Goal: Task Accomplishment & Management: Manage account settings

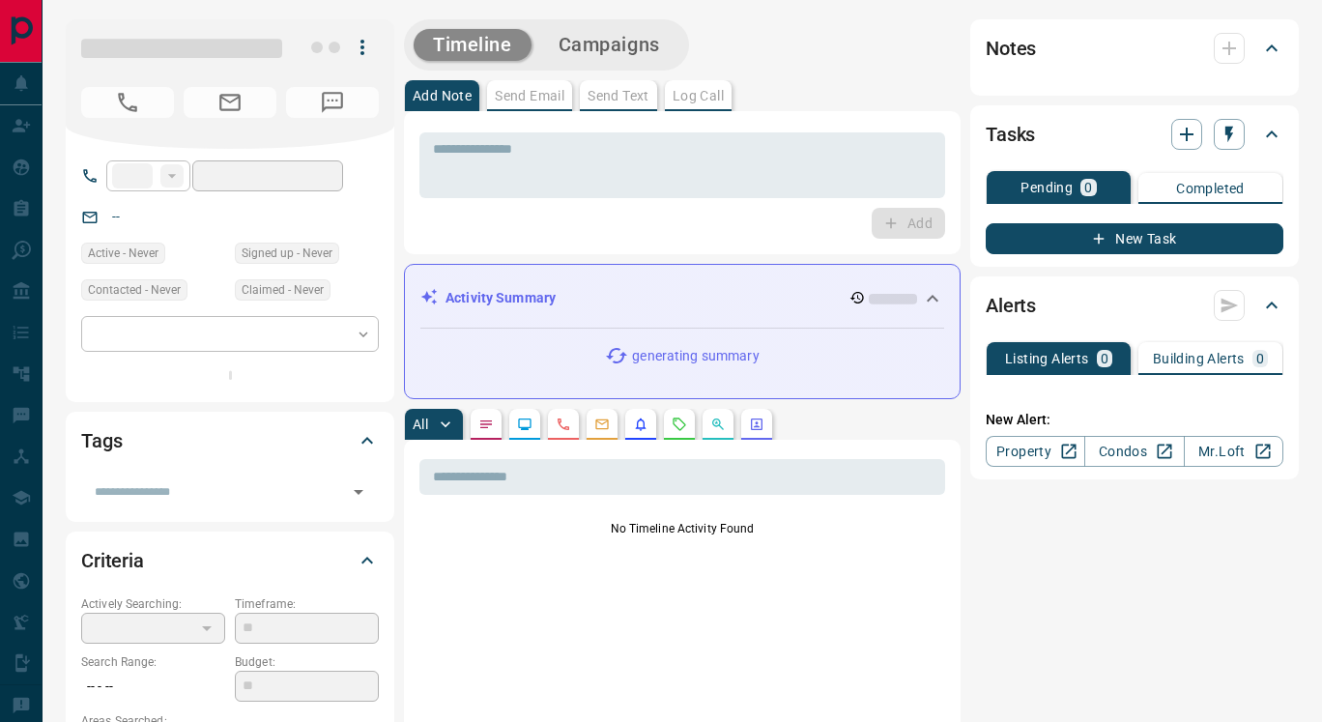
type input "**"
type input "**********"
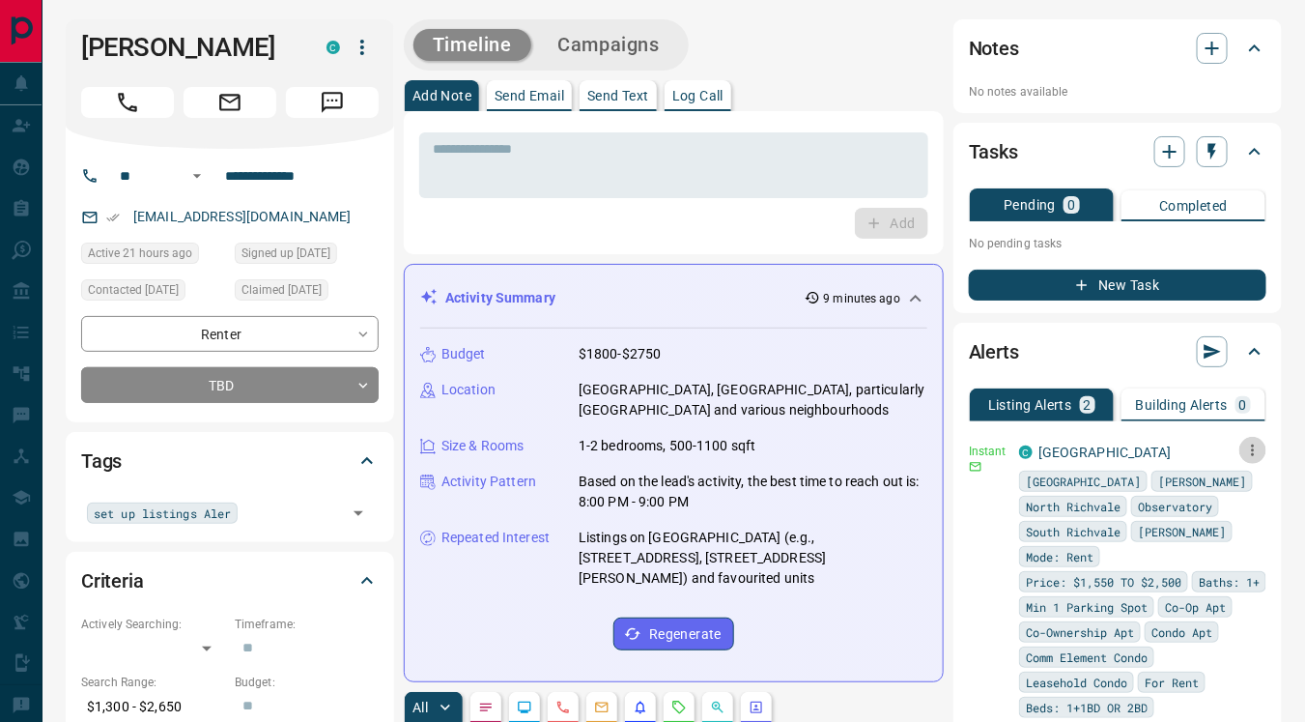
click at [1245, 452] on icon "button" at bounding box center [1253, 450] width 17 height 17
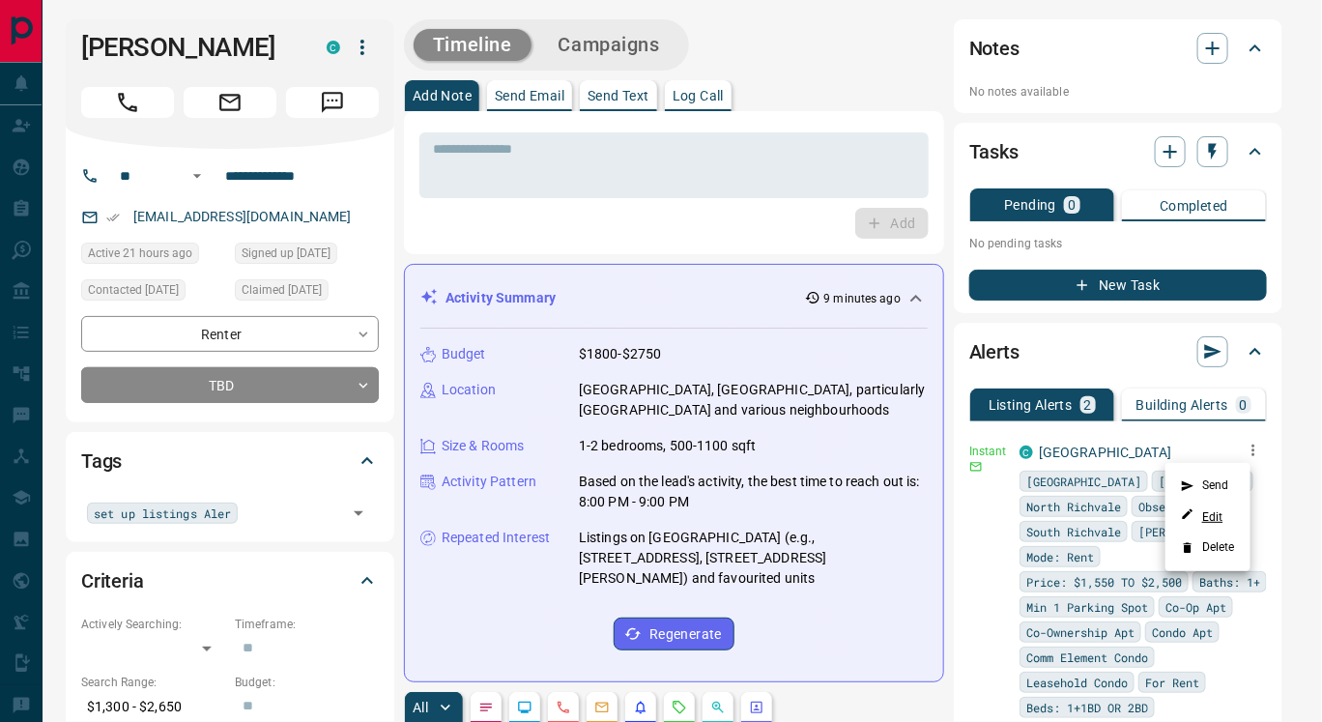
click at [1218, 516] on link "Edit" at bounding box center [1202, 516] width 43 height 18
click at [257, 395] on div at bounding box center [661, 361] width 1322 height 722
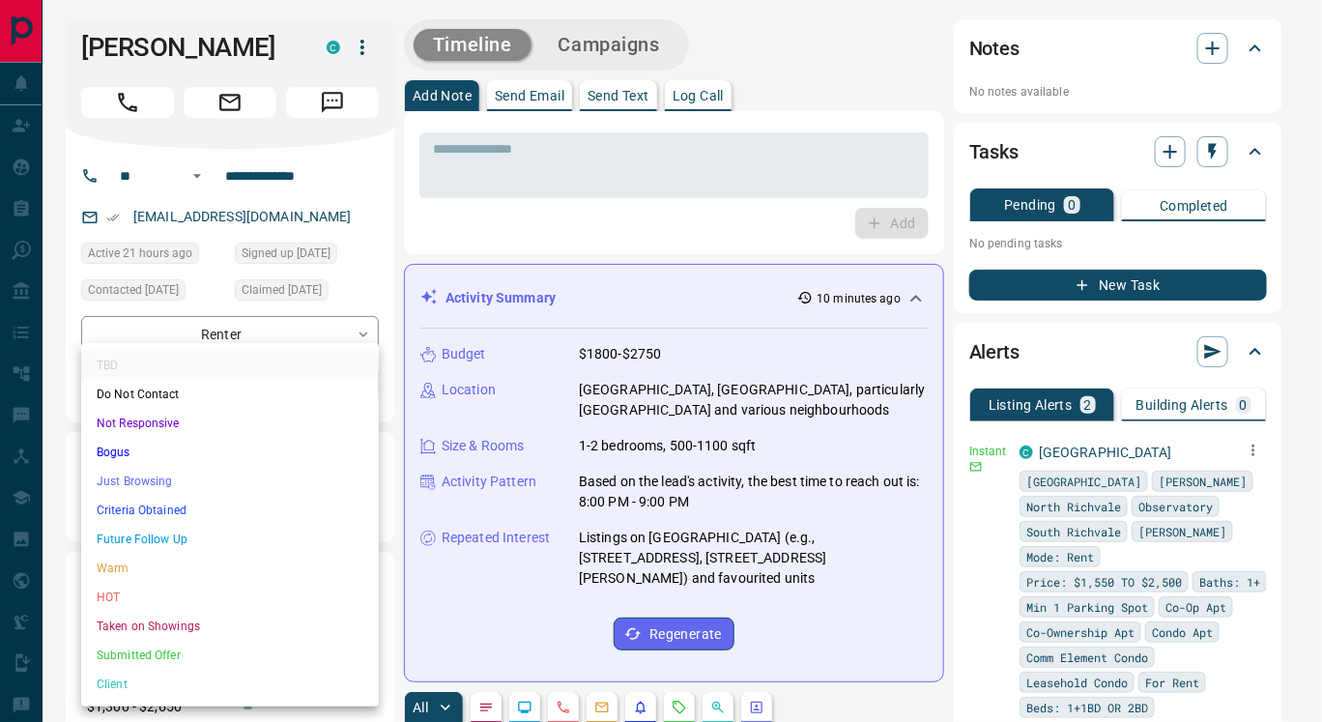
click at [212, 504] on li "Criteria Obtained" at bounding box center [230, 510] width 298 height 29
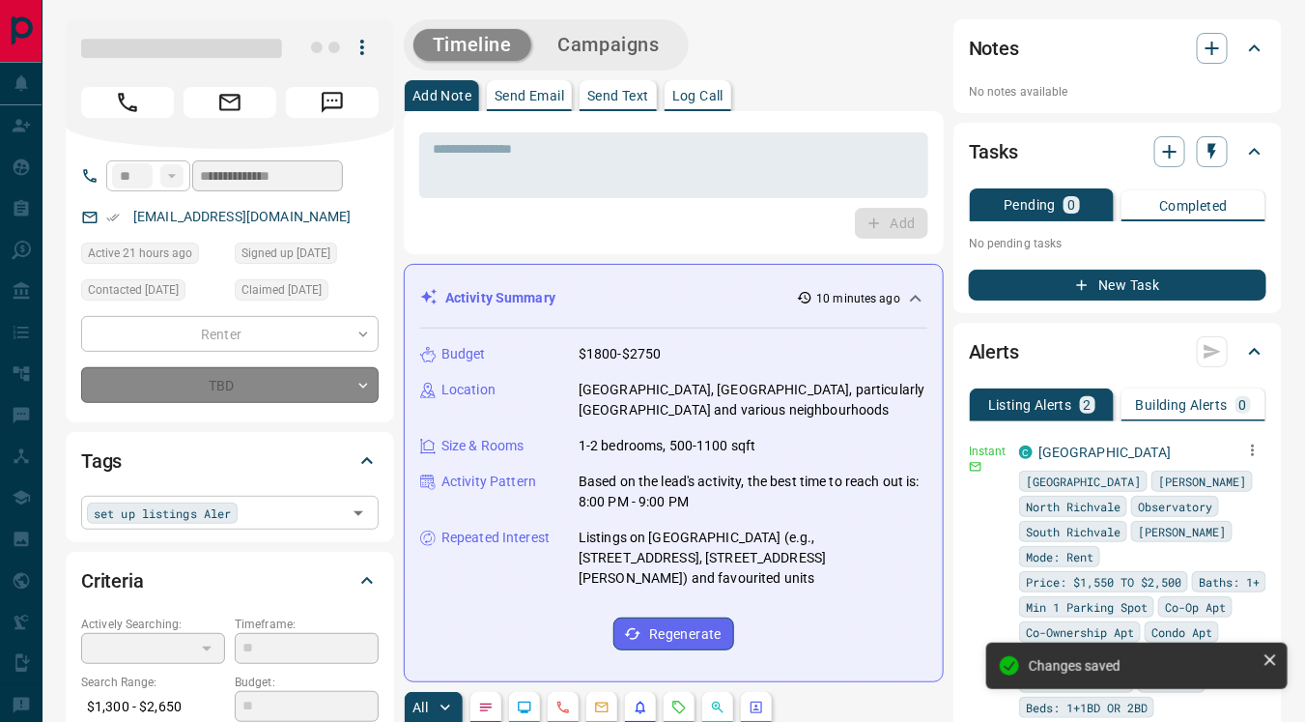
click at [246, 511] on div "set up listings Aler ​" at bounding box center [230, 512] width 298 height 33
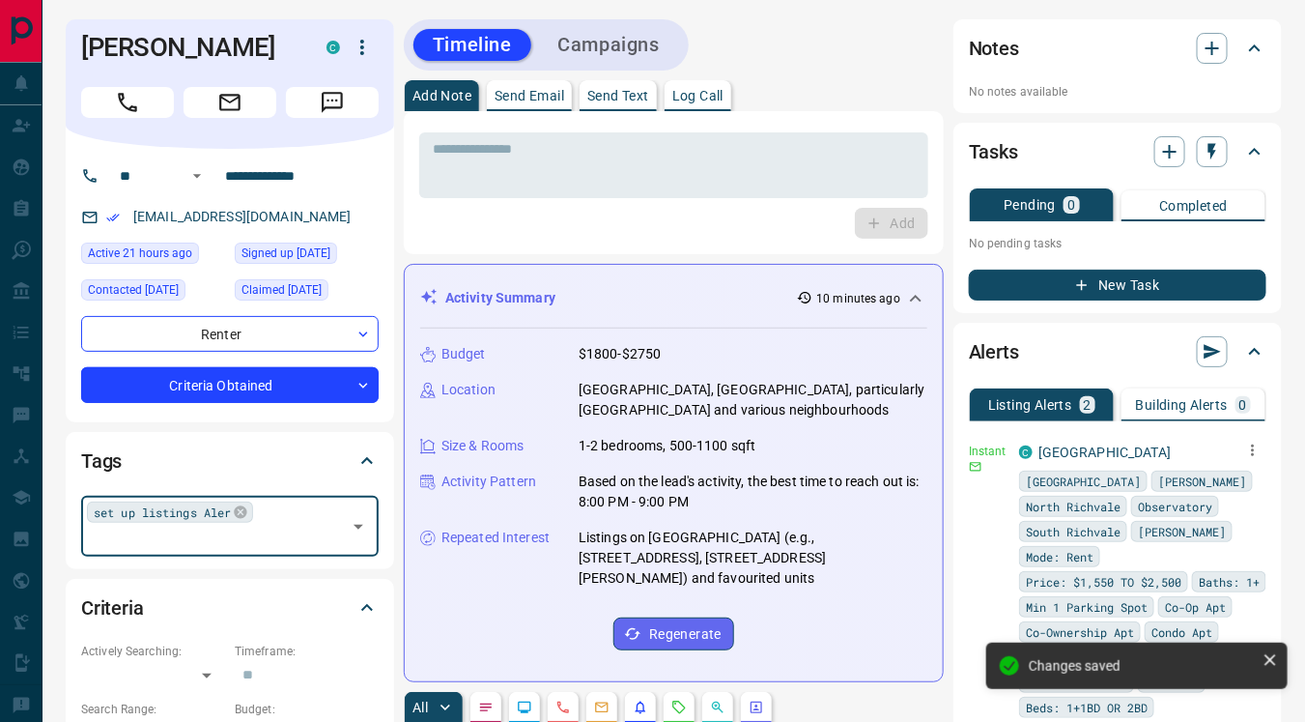
type input "*"
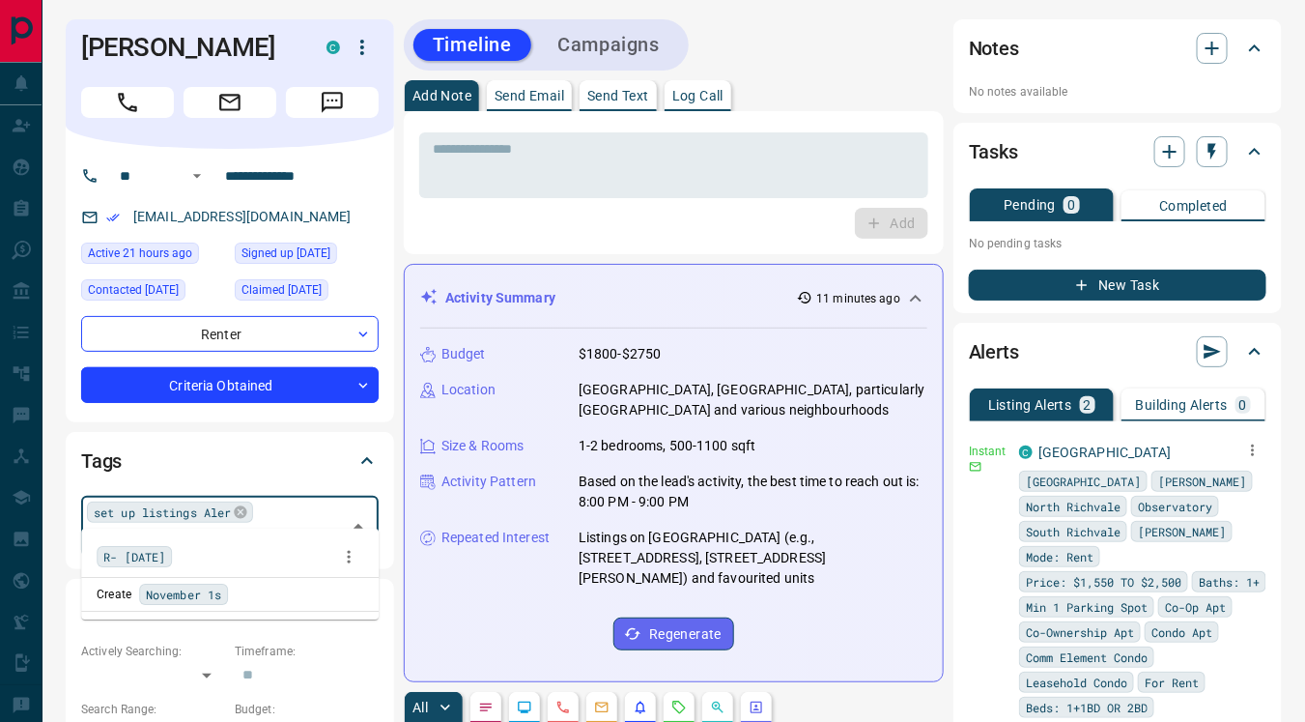
type input "**********"
click at [279, 591] on div "Create [DATE]" at bounding box center [230, 594] width 267 height 21
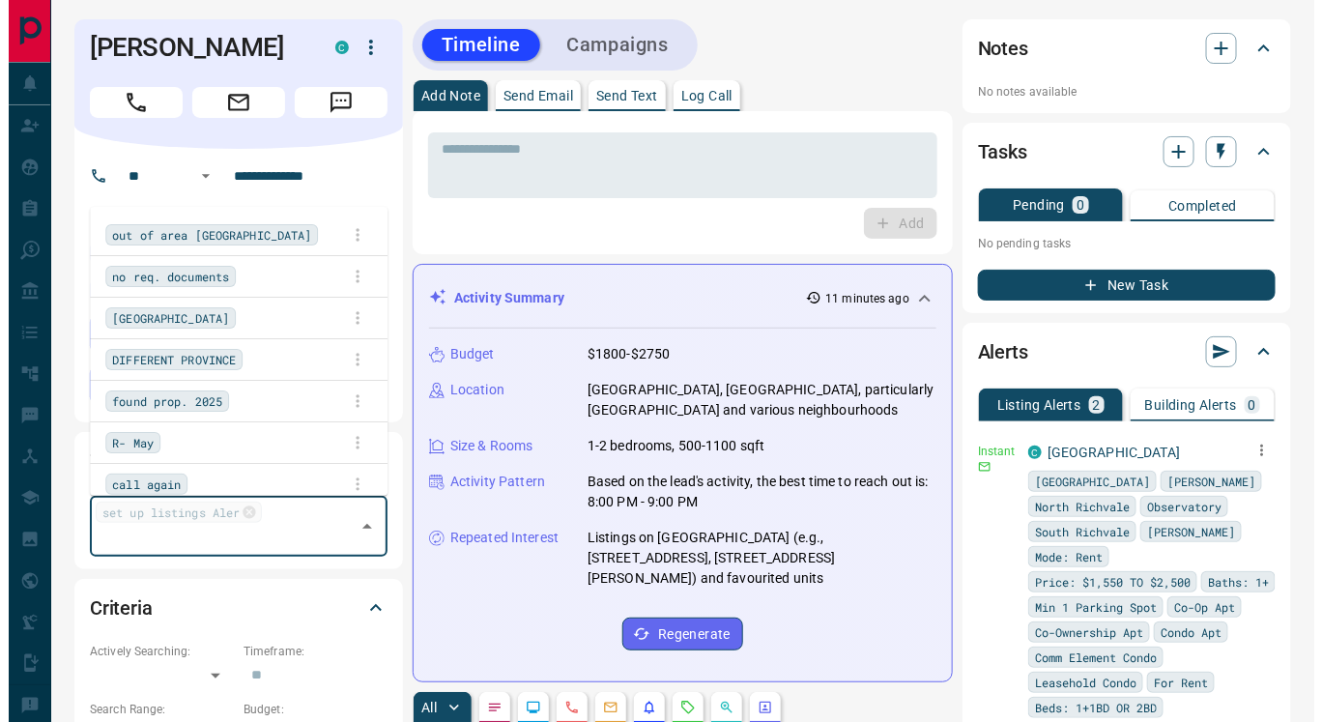
scroll to position [2804, 0]
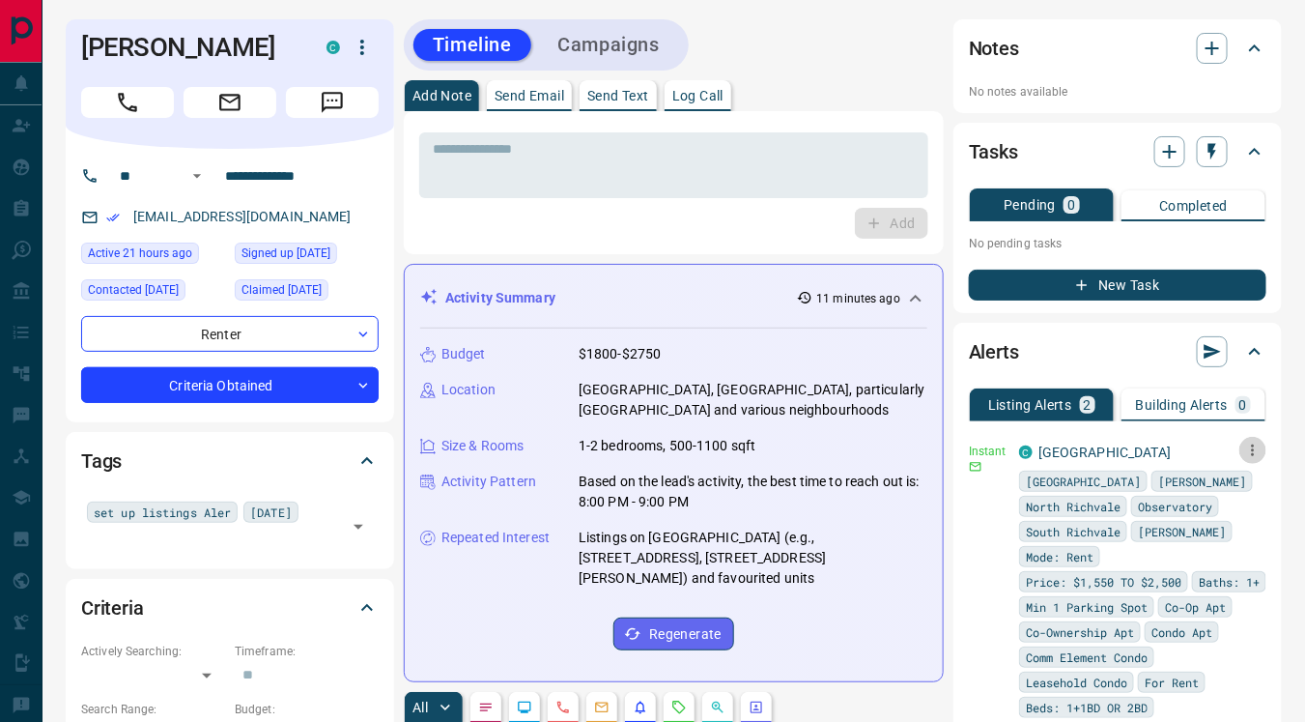
click at [1245, 448] on icon "button" at bounding box center [1253, 450] width 17 height 17
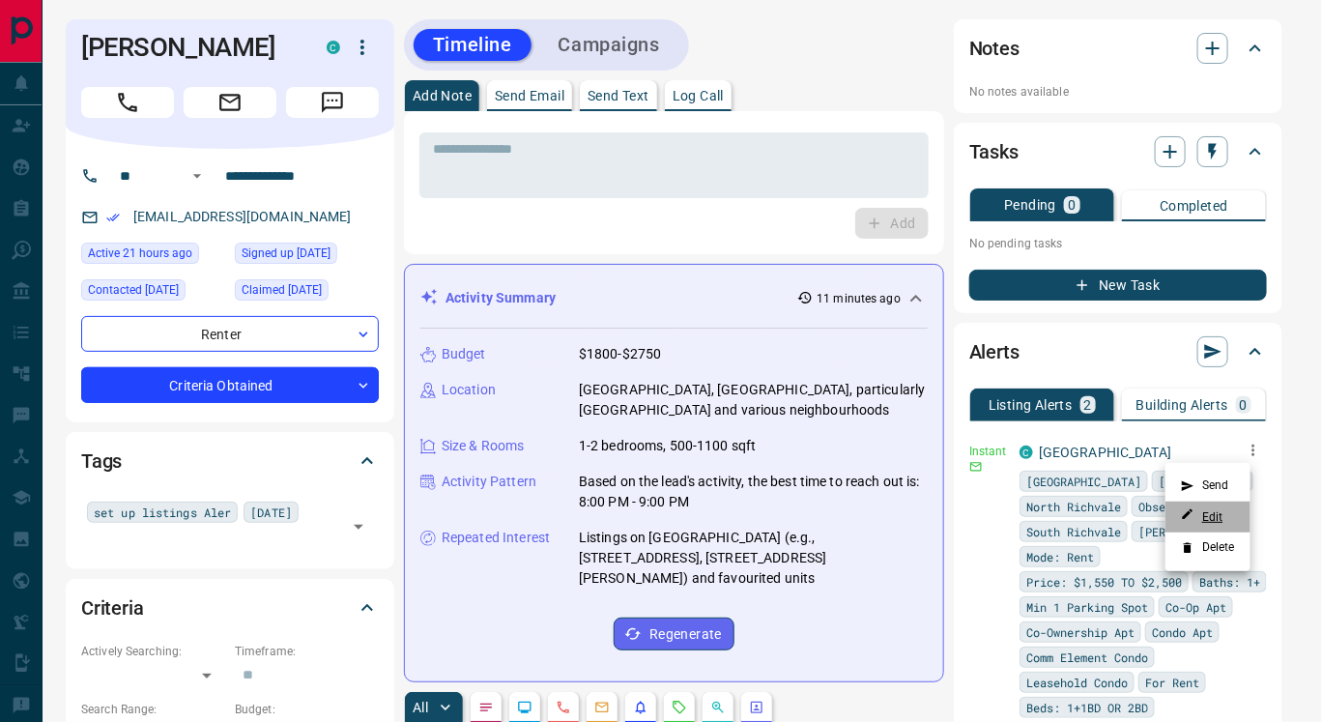
click at [1218, 514] on link "Edit" at bounding box center [1202, 516] width 43 height 18
click at [950, 249] on div at bounding box center [661, 361] width 1322 height 722
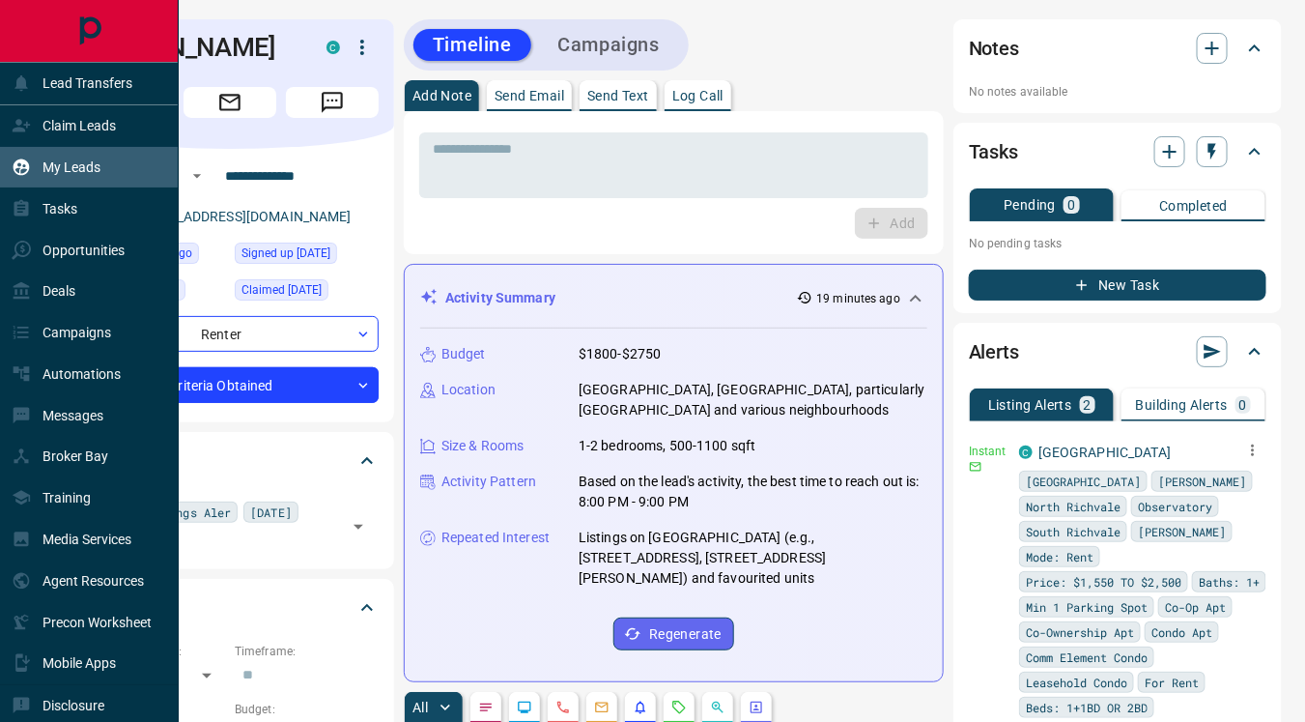
click at [77, 160] on p "My Leads" at bounding box center [72, 166] width 58 height 15
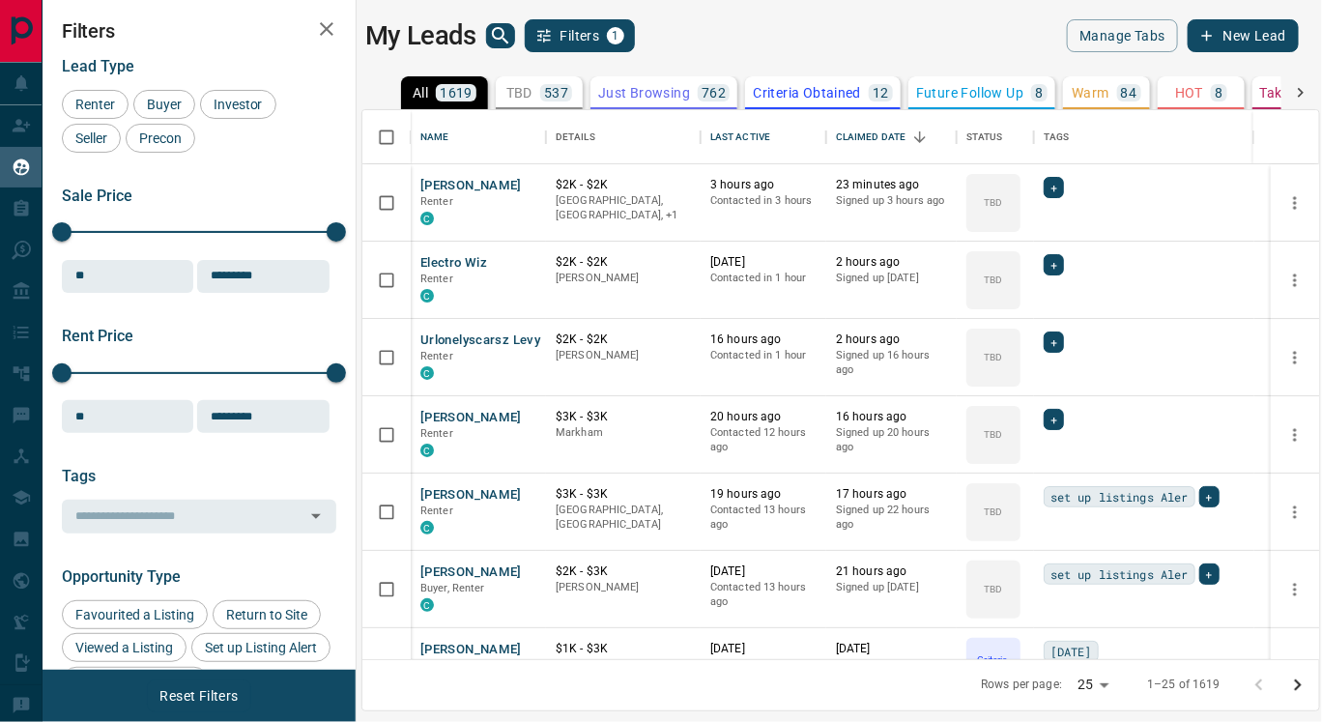
scroll to position [533, 940]
click at [780, 91] on p "Criteria Obtained" at bounding box center [807, 93] width 108 height 14
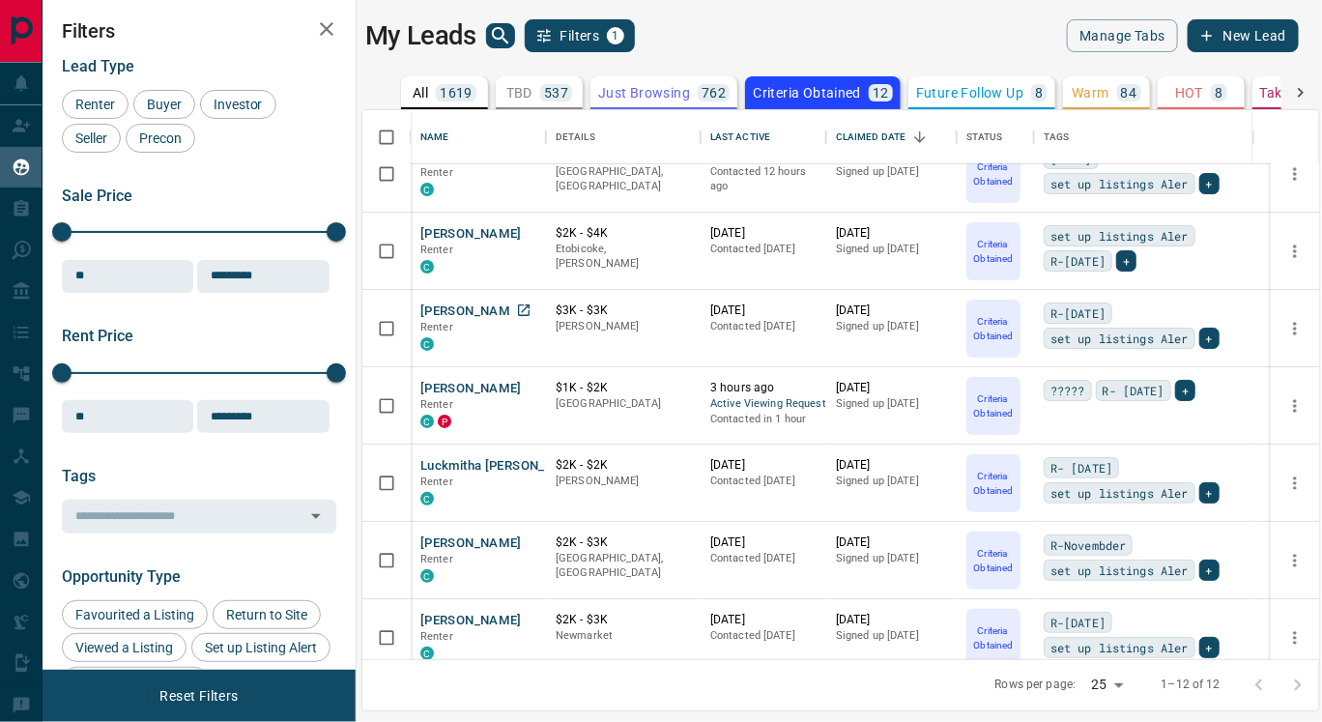
scroll to position [31, 0]
click at [445, 238] on button "[PERSON_NAME]" at bounding box center [470, 232] width 101 height 18
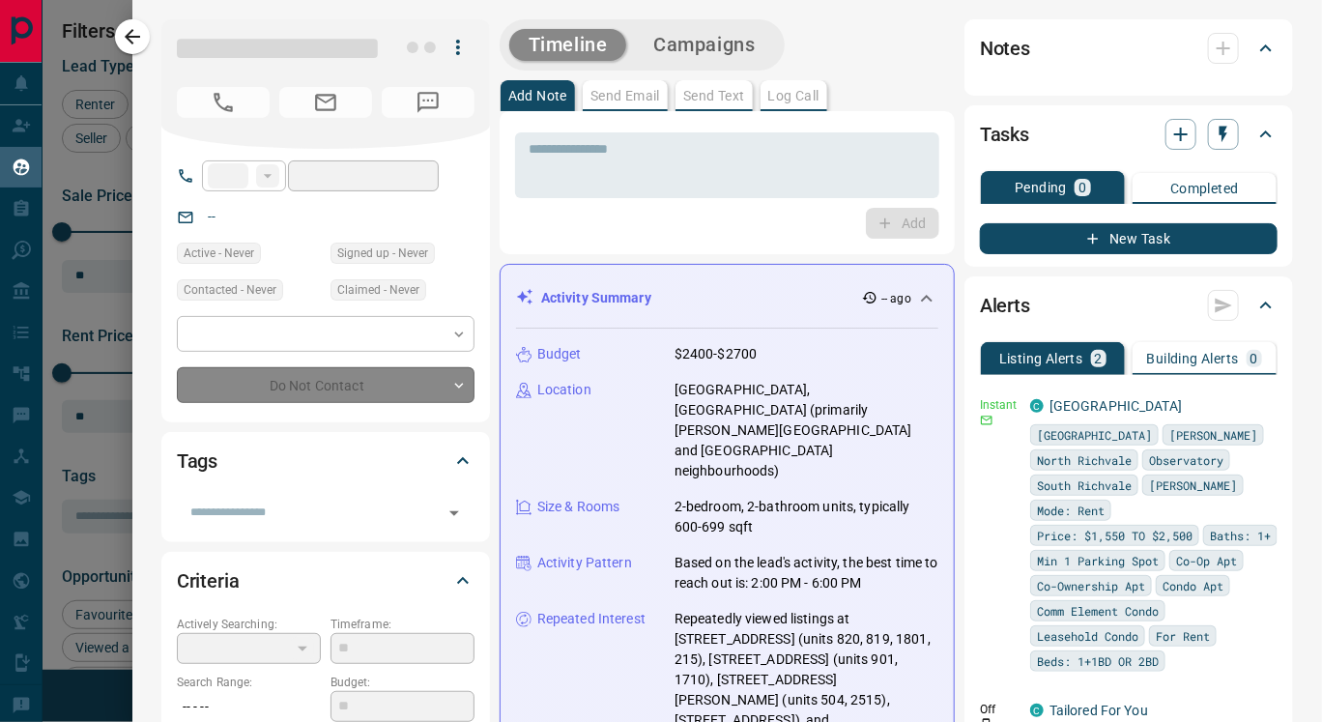
type input "**"
type input "**********"
type input "*"
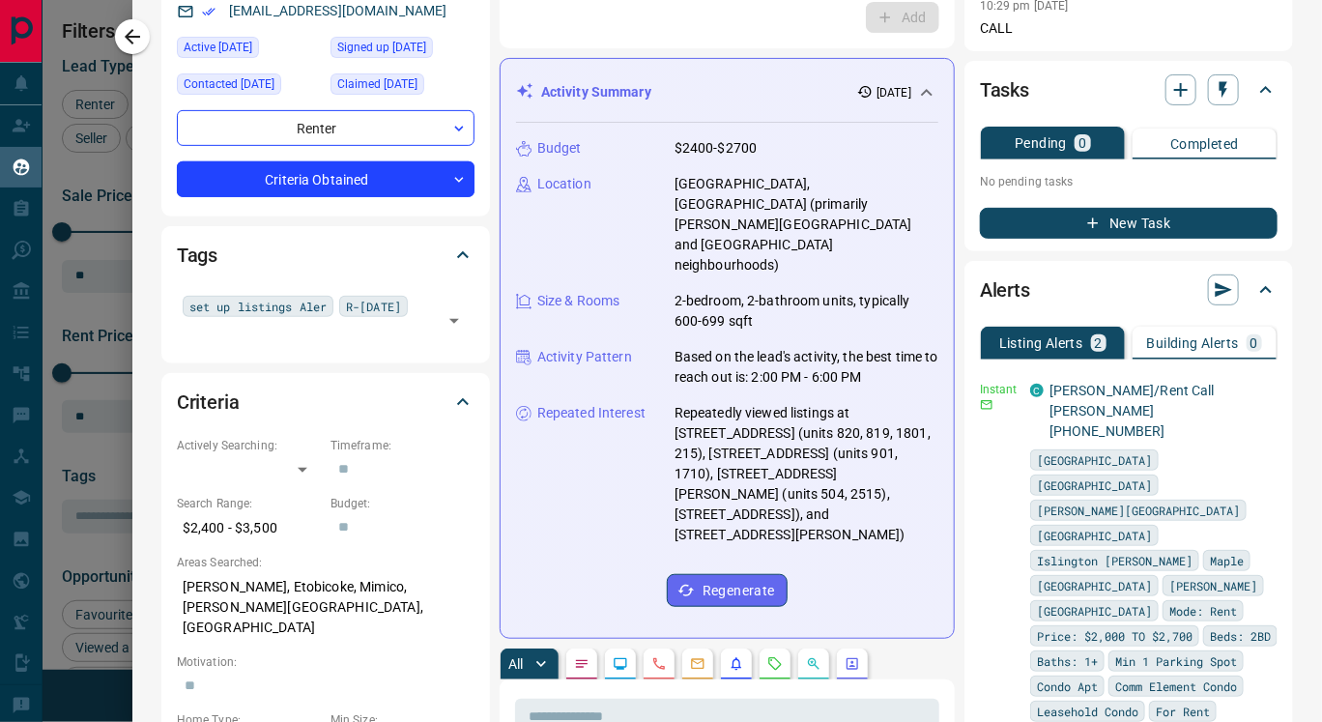
scroll to position [0, 0]
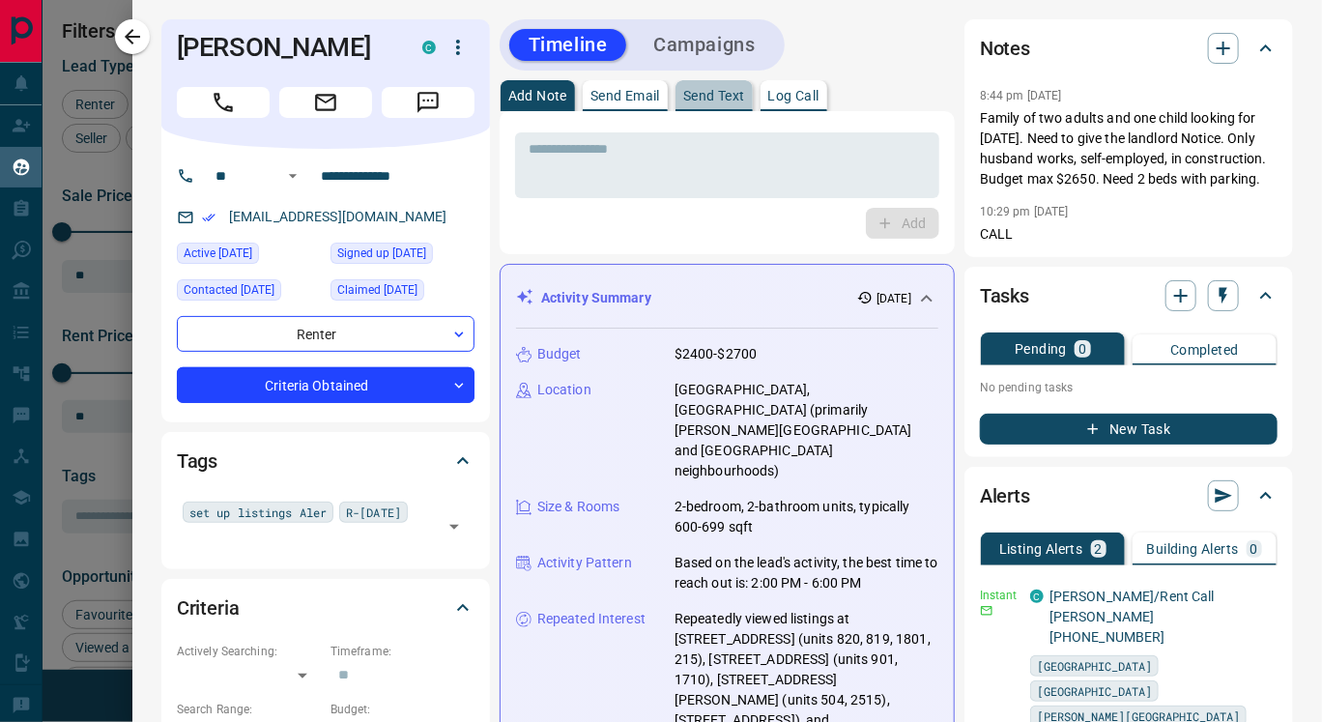
click at [695, 101] on p "Send Text" at bounding box center [714, 96] width 62 height 14
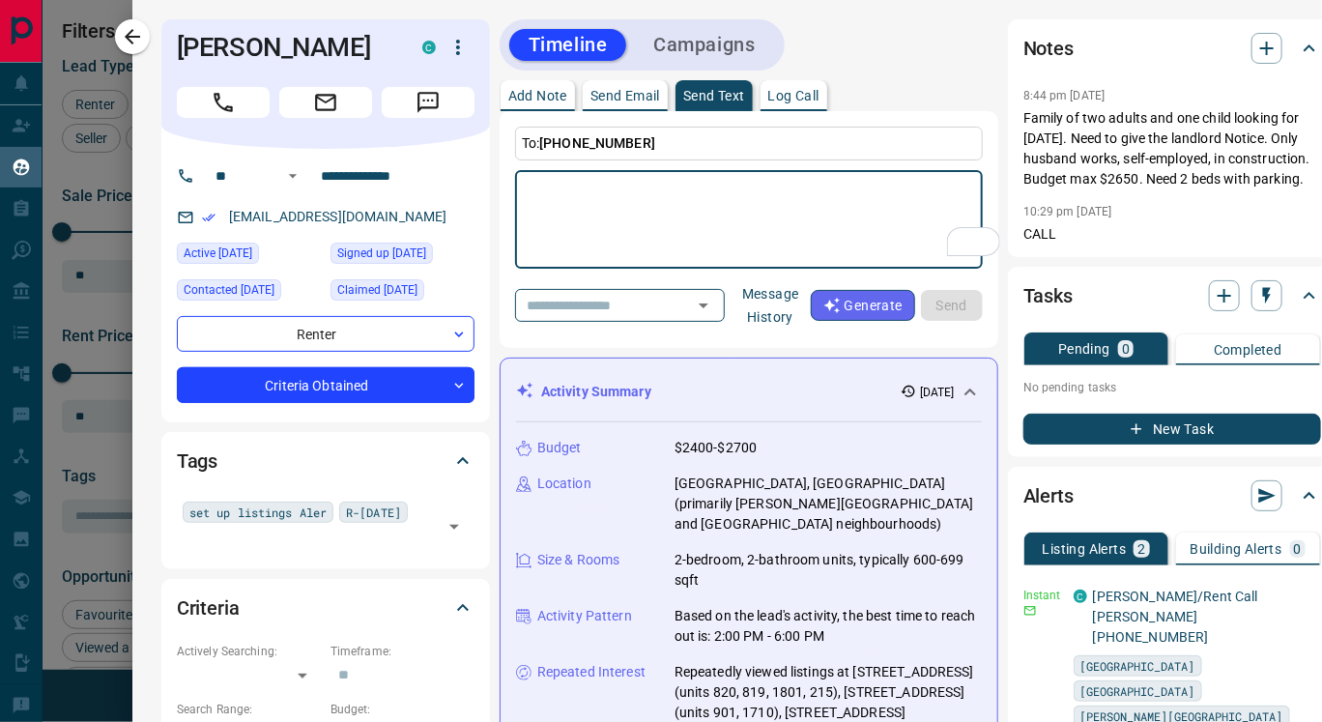
click at [799, 301] on button "Message History" at bounding box center [771, 305] width 80 height 54
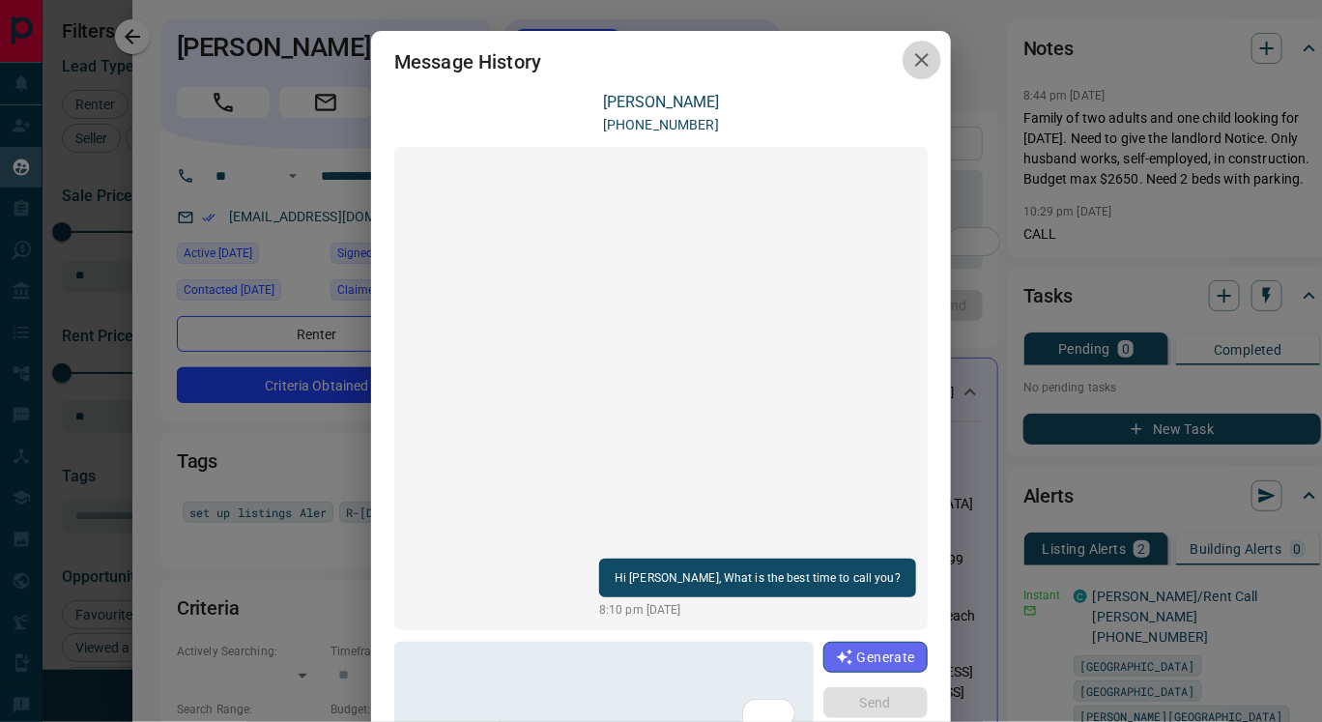
click at [910, 52] on icon "button" at bounding box center [921, 59] width 23 height 23
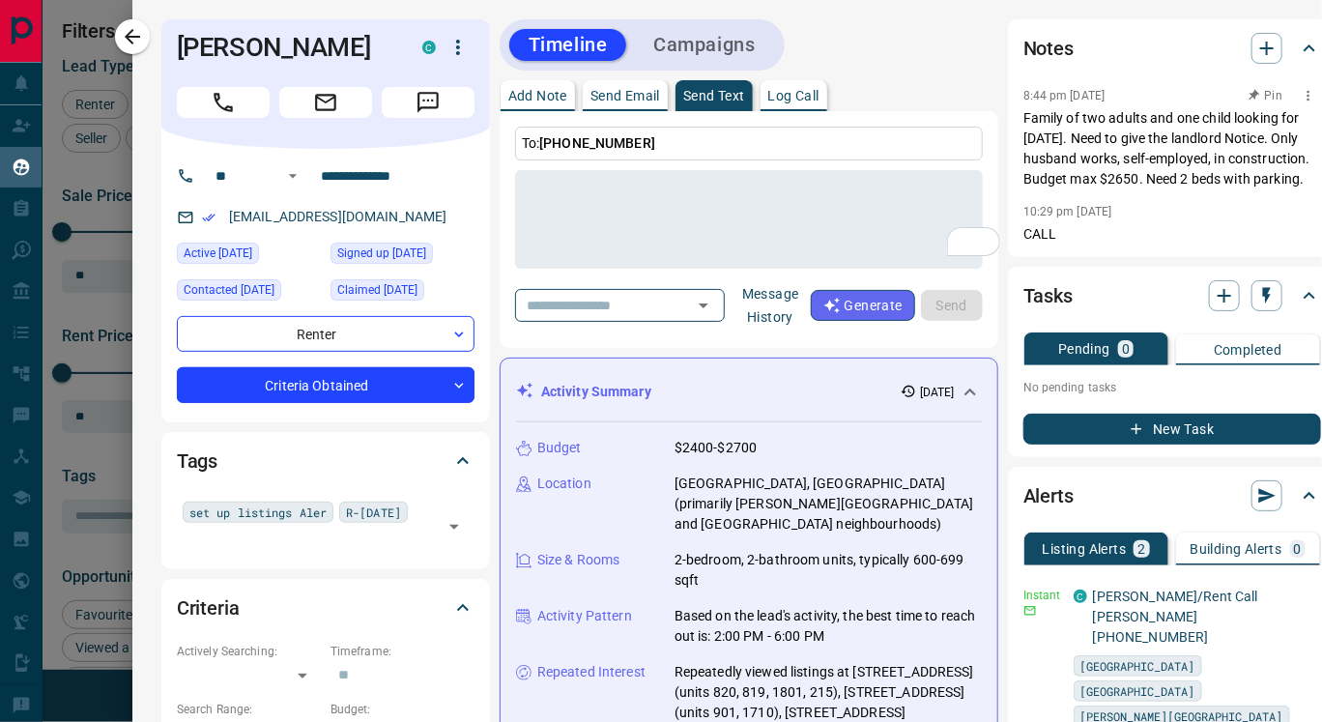
scroll to position [0, 65]
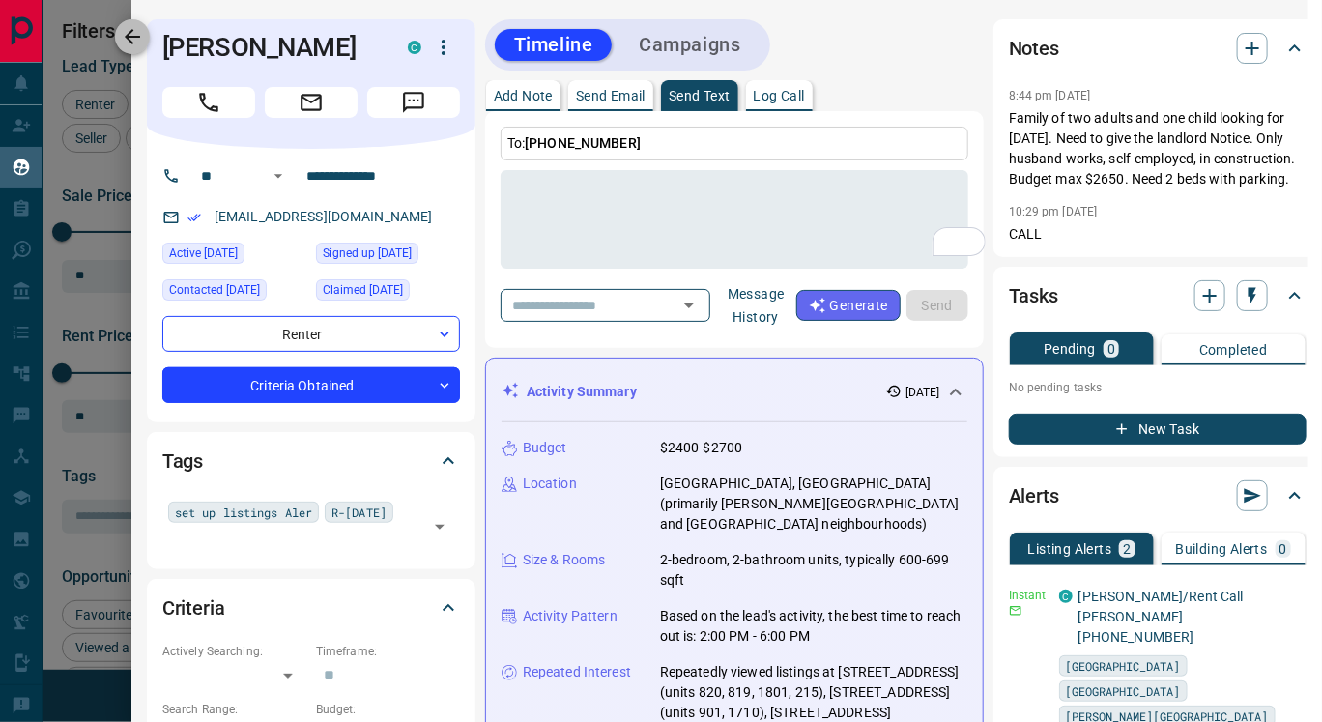
click at [129, 41] on icon "button" at bounding box center [132, 36] width 15 height 15
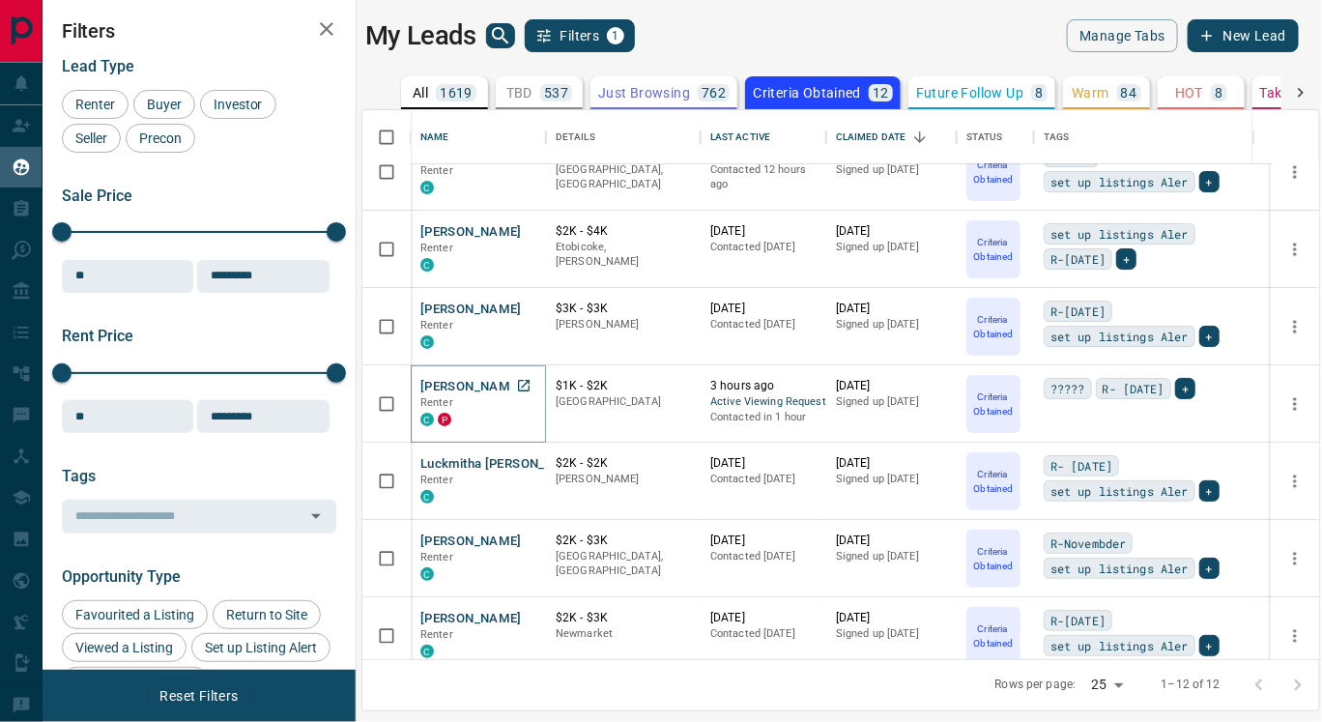
click at [465, 389] on button "[PERSON_NAME]" at bounding box center [470, 387] width 101 height 18
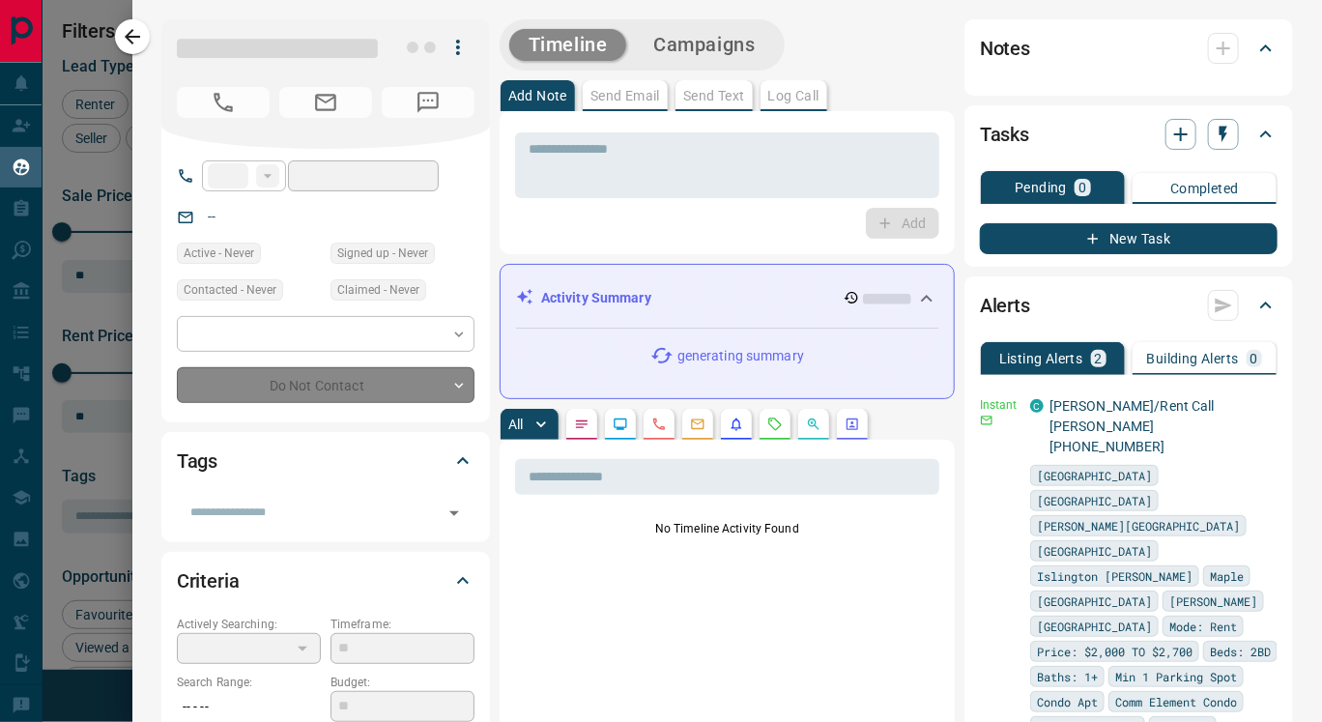
type input "**"
type input "**********"
type input "*"
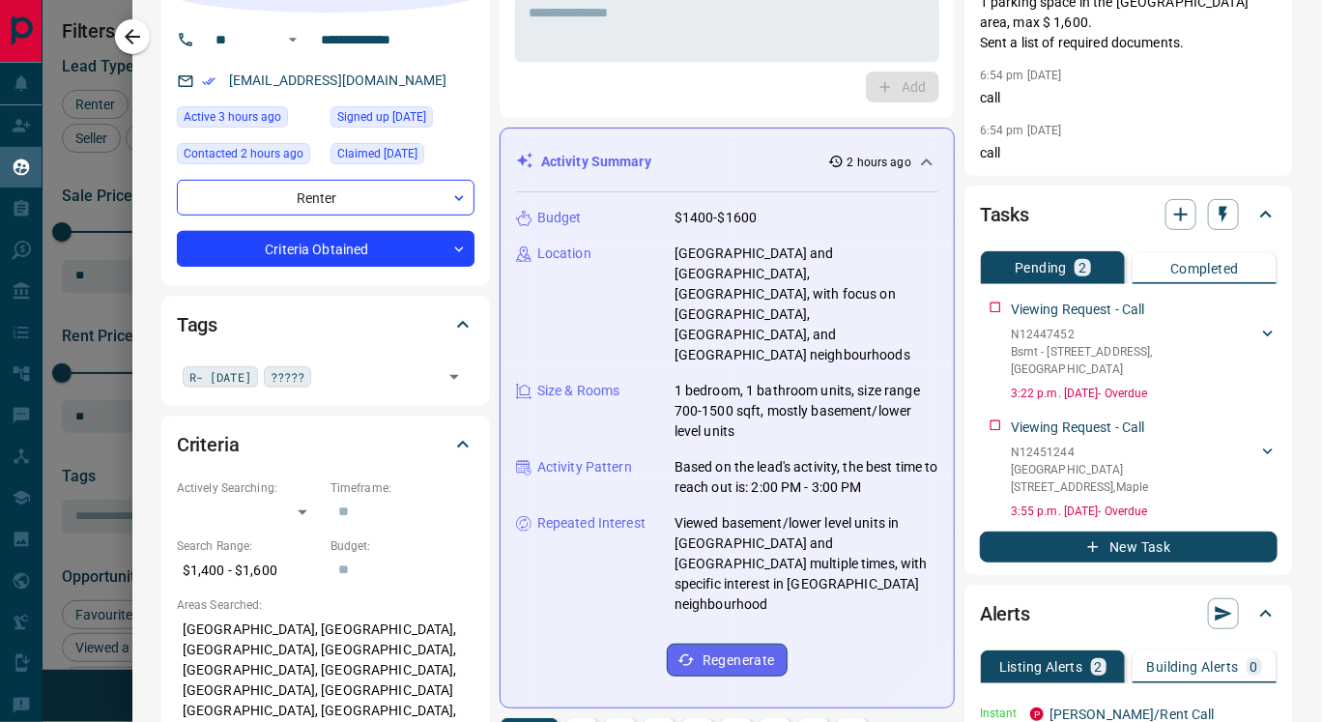
scroll to position [0, 0]
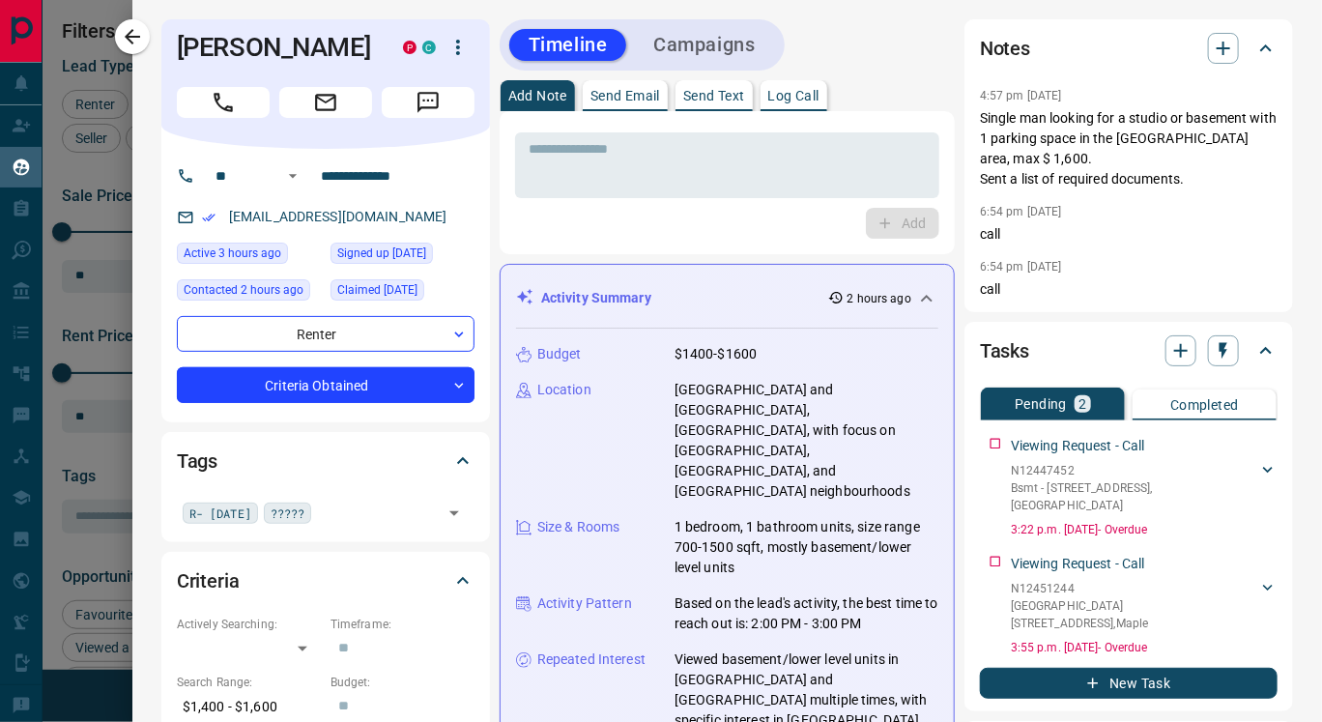
click at [721, 99] on p "Send Text" at bounding box center [714, 96] width 62 height 14
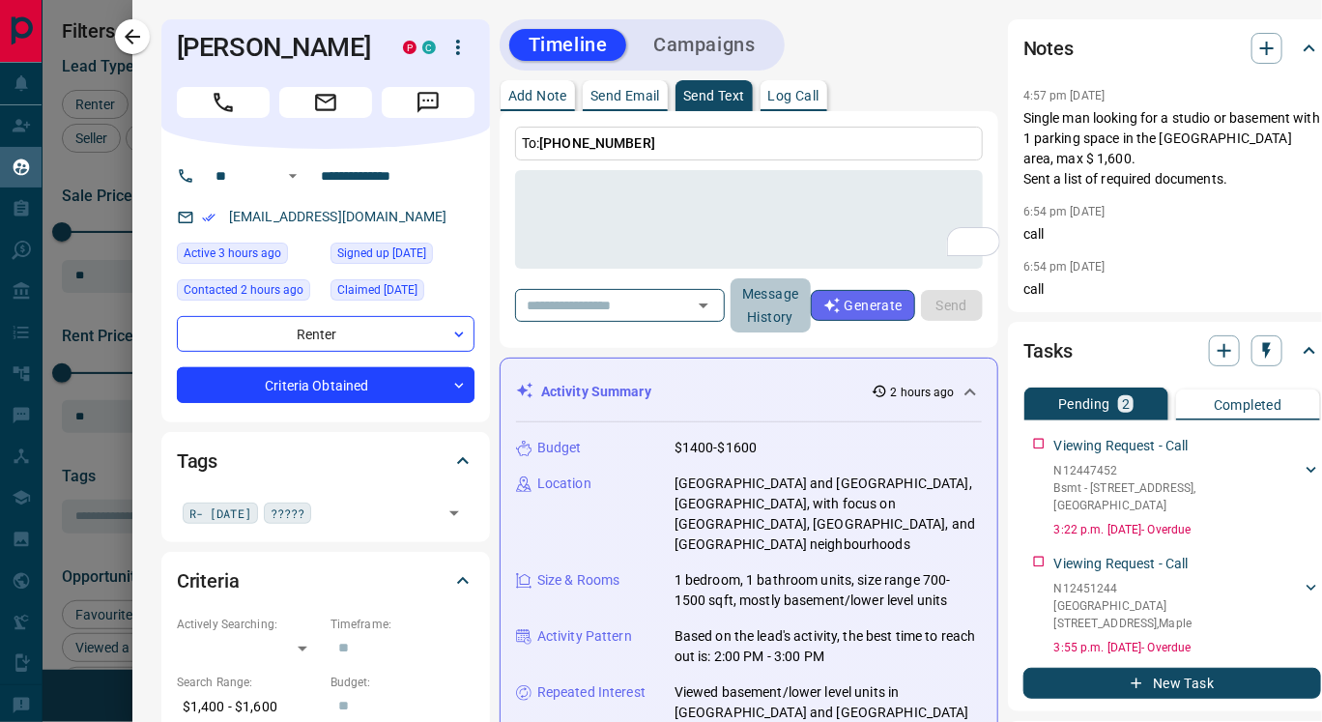
click at [802, 310] on button "Message History" at bounding box center [771, 305] width 80 height 54
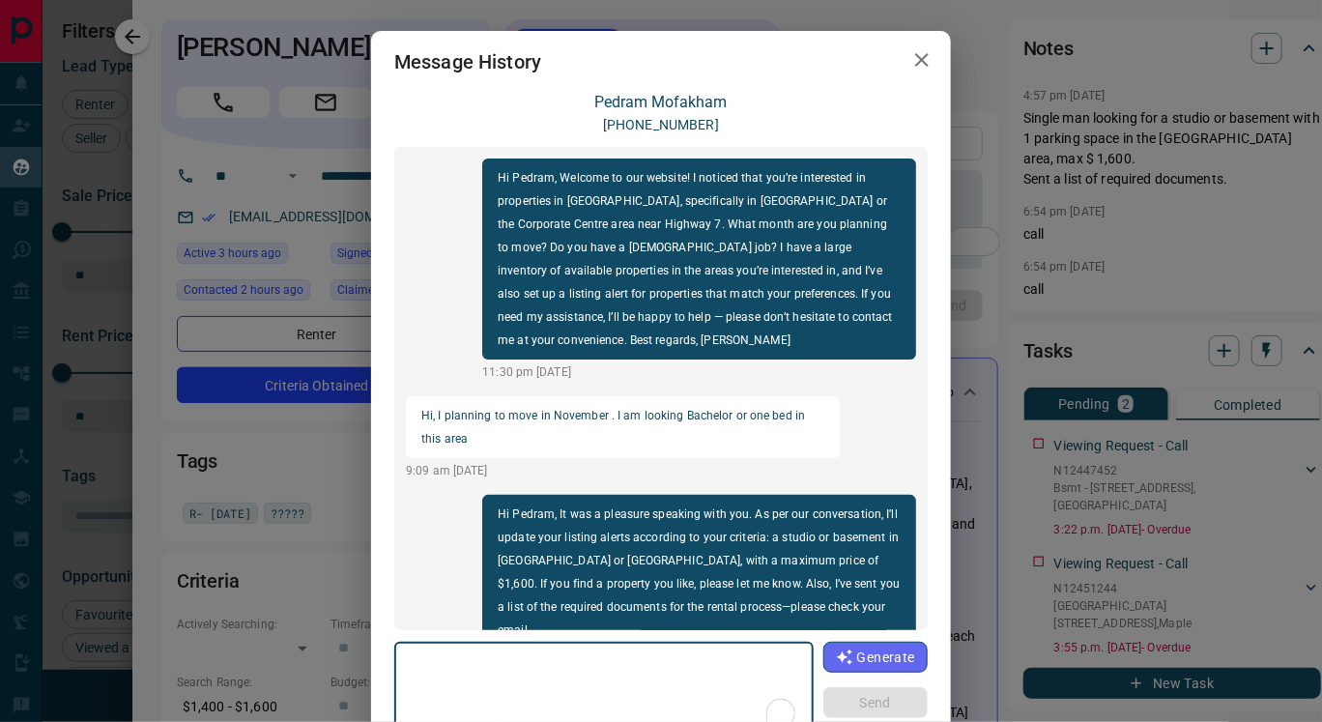
scroll to position [1390, 0]
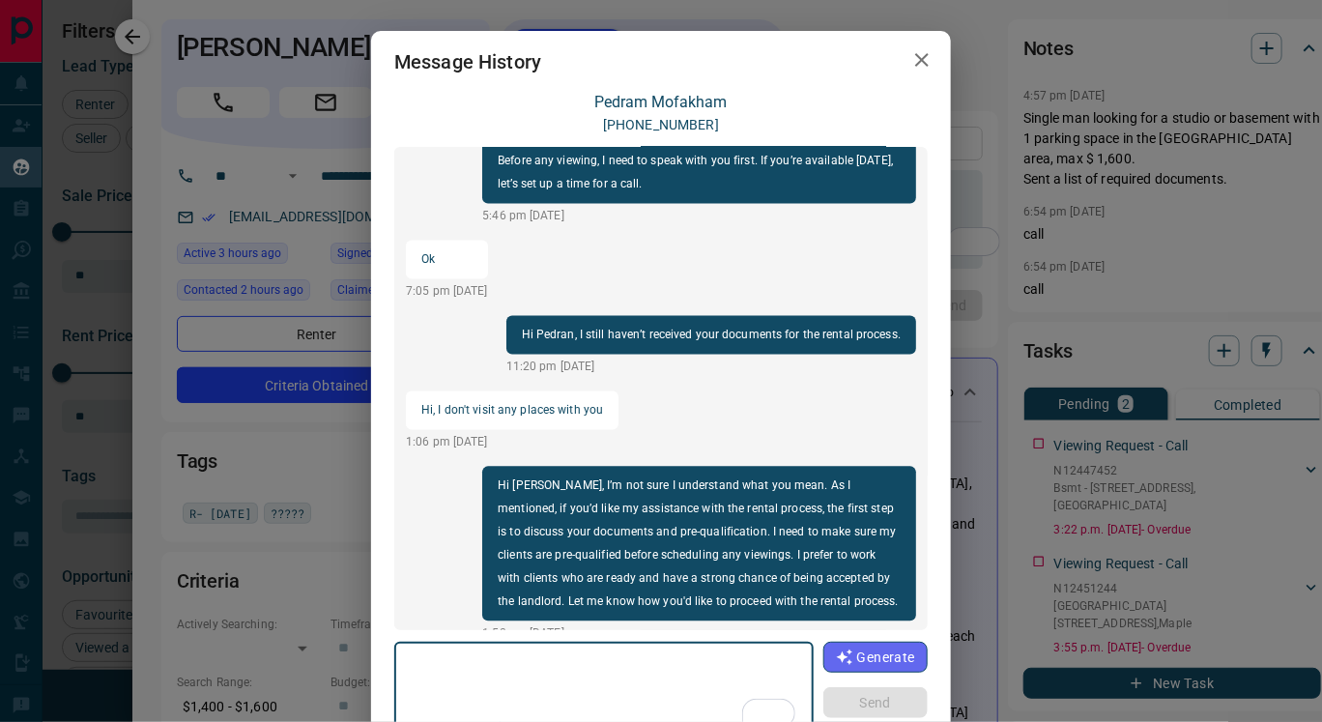
click at [910, 69] on icon "button" at bounding box center [921, 59] width 23 height 23
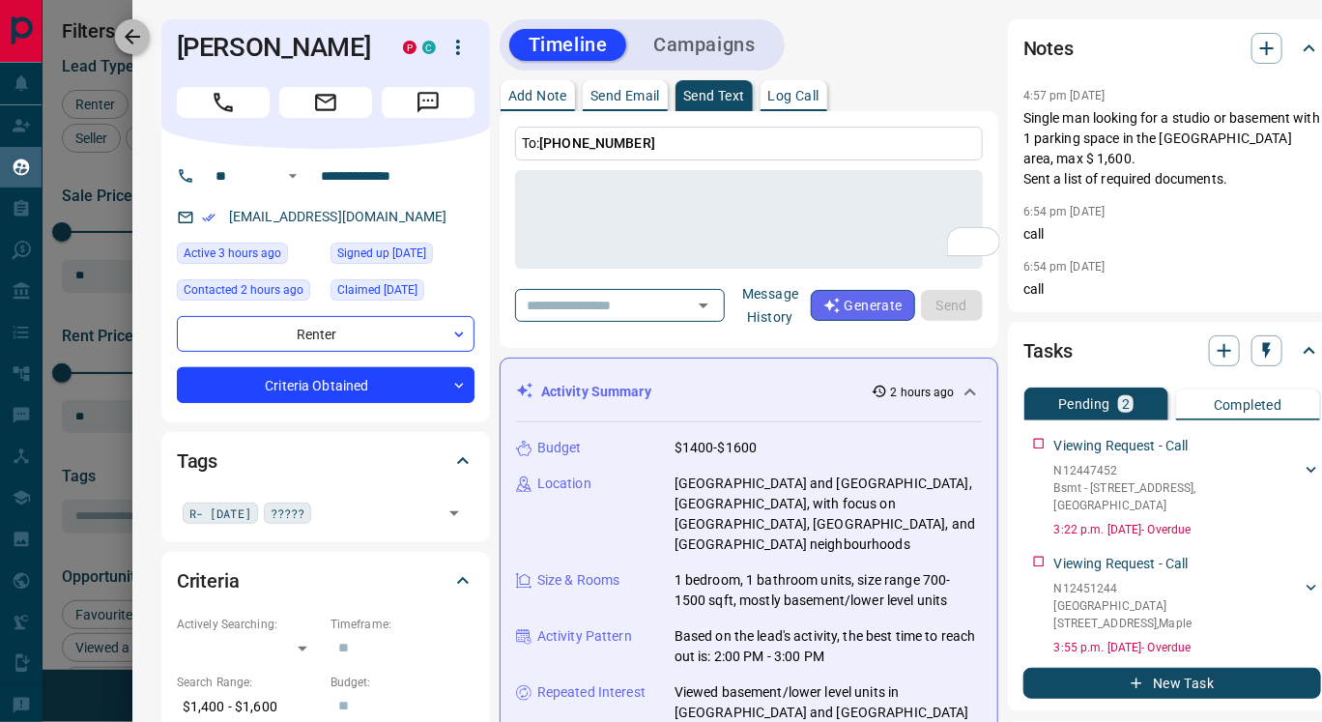
click at [124, 35] on icon "button" at bounding box center [132, 36] width 23 height 23
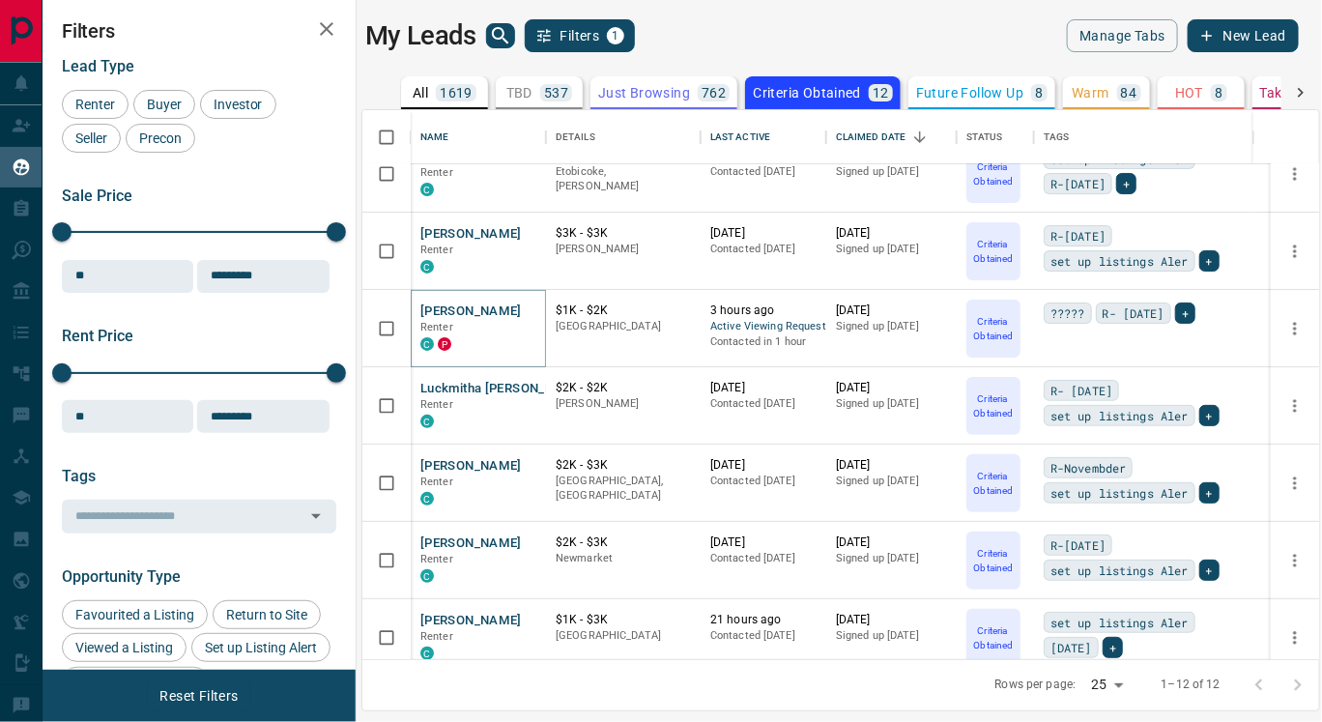
scroll to position [106, 0]
click at [450, 462] on button "[PERSON_NAME]" at bounding box center [470, 466] width 101 height 18
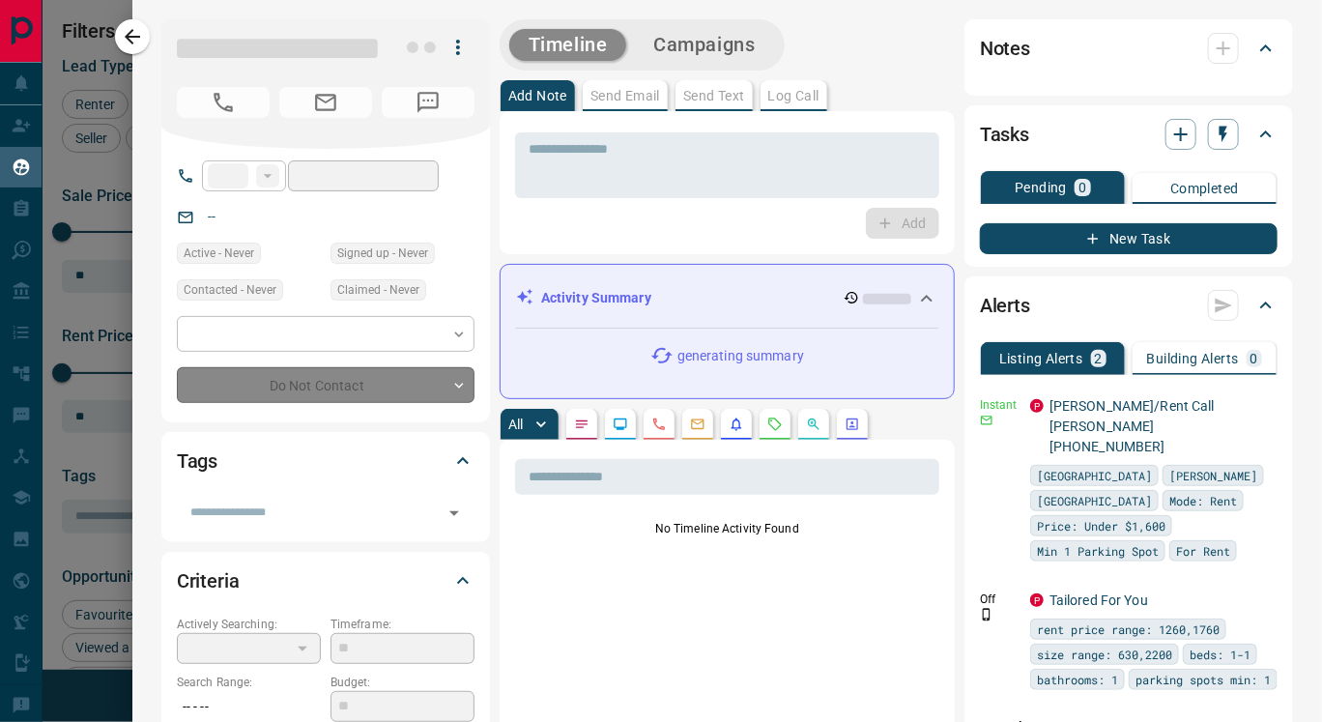
type input "**"
type input "**********"
type input "*"
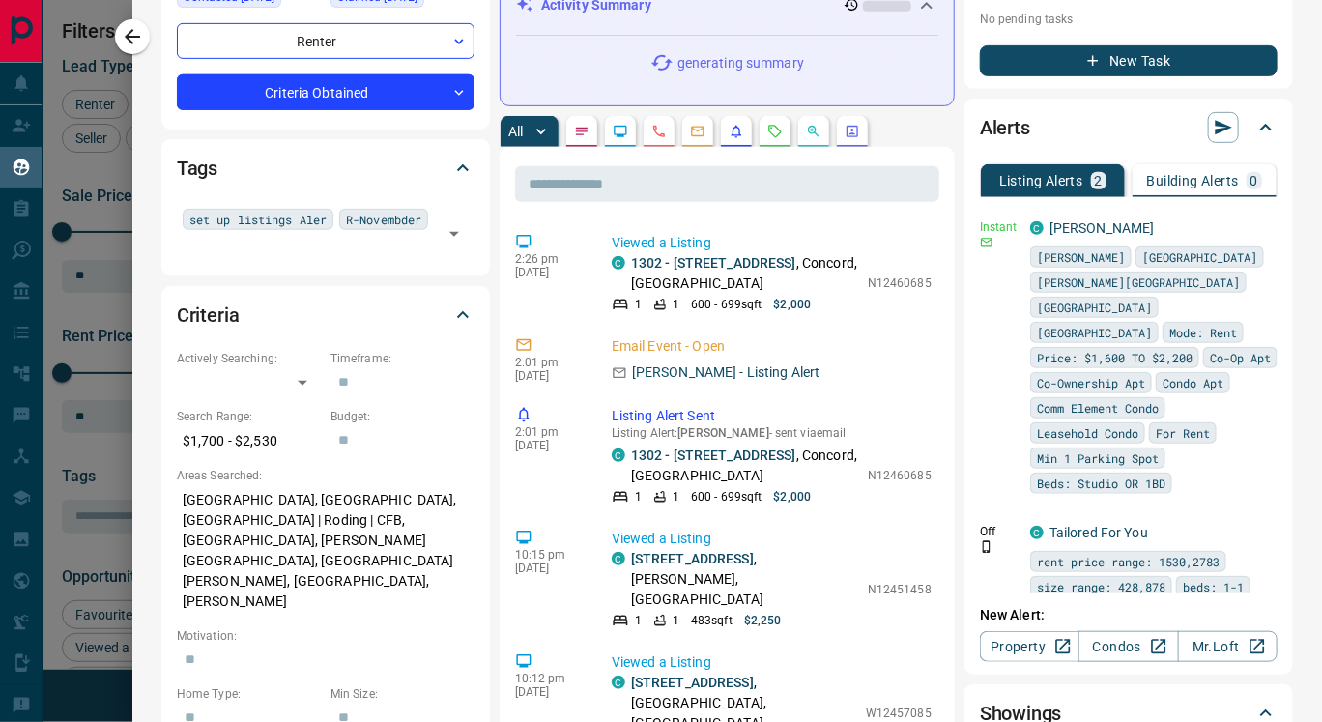
scroll to position [294, 0]
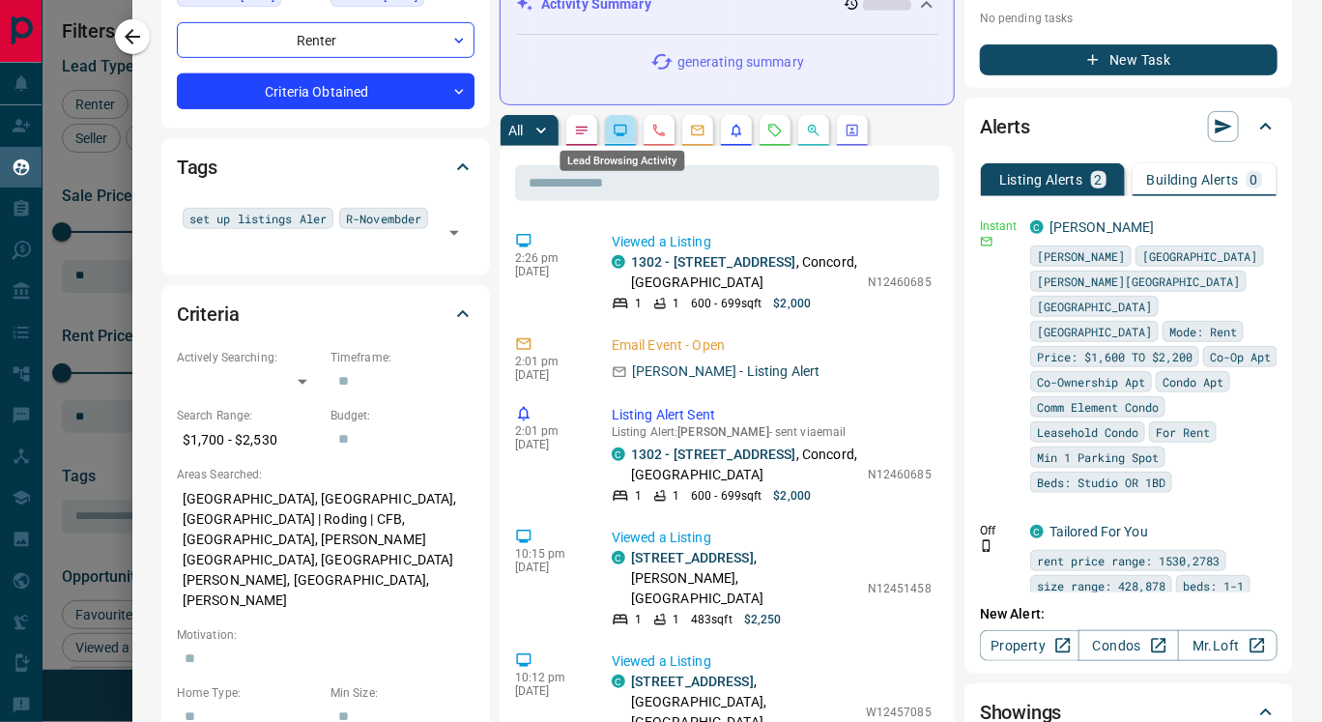
click at [616, 126] on icon "Lead Browsing Activity" at bounding box center [620, 130] width 15 height 15
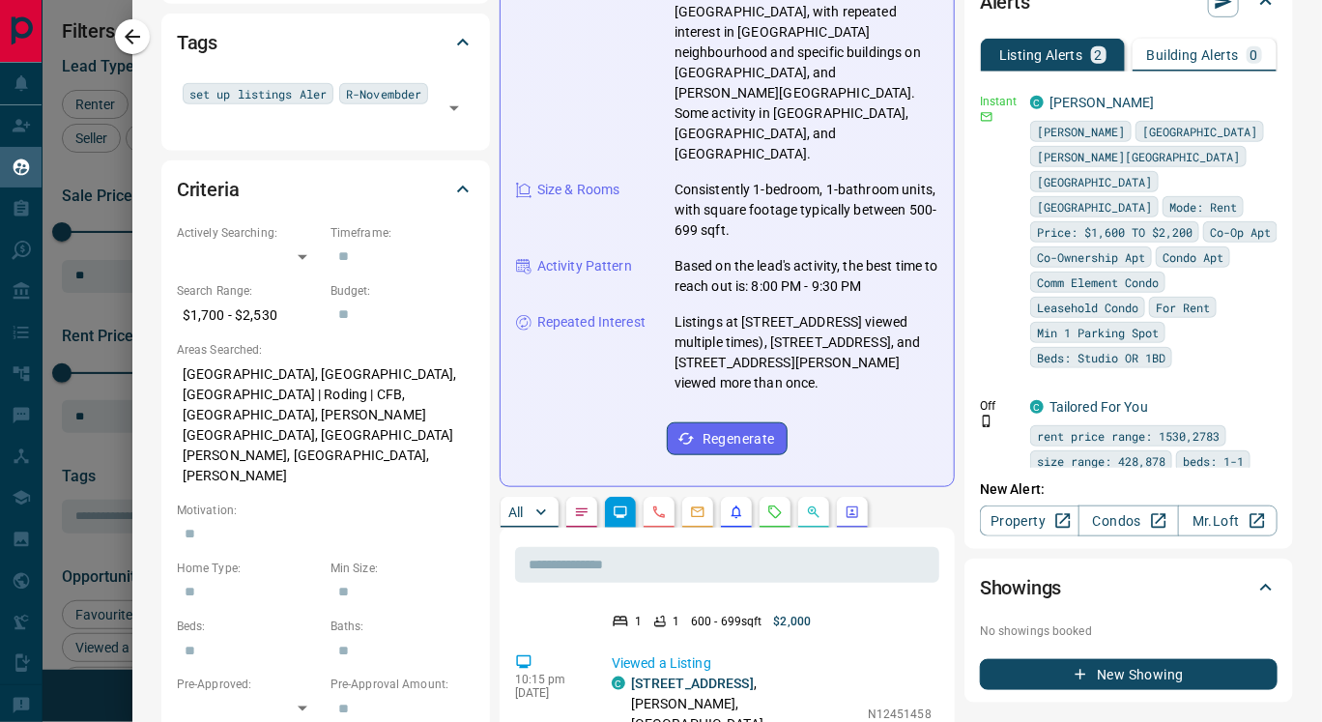
scroll to position [420, 0]
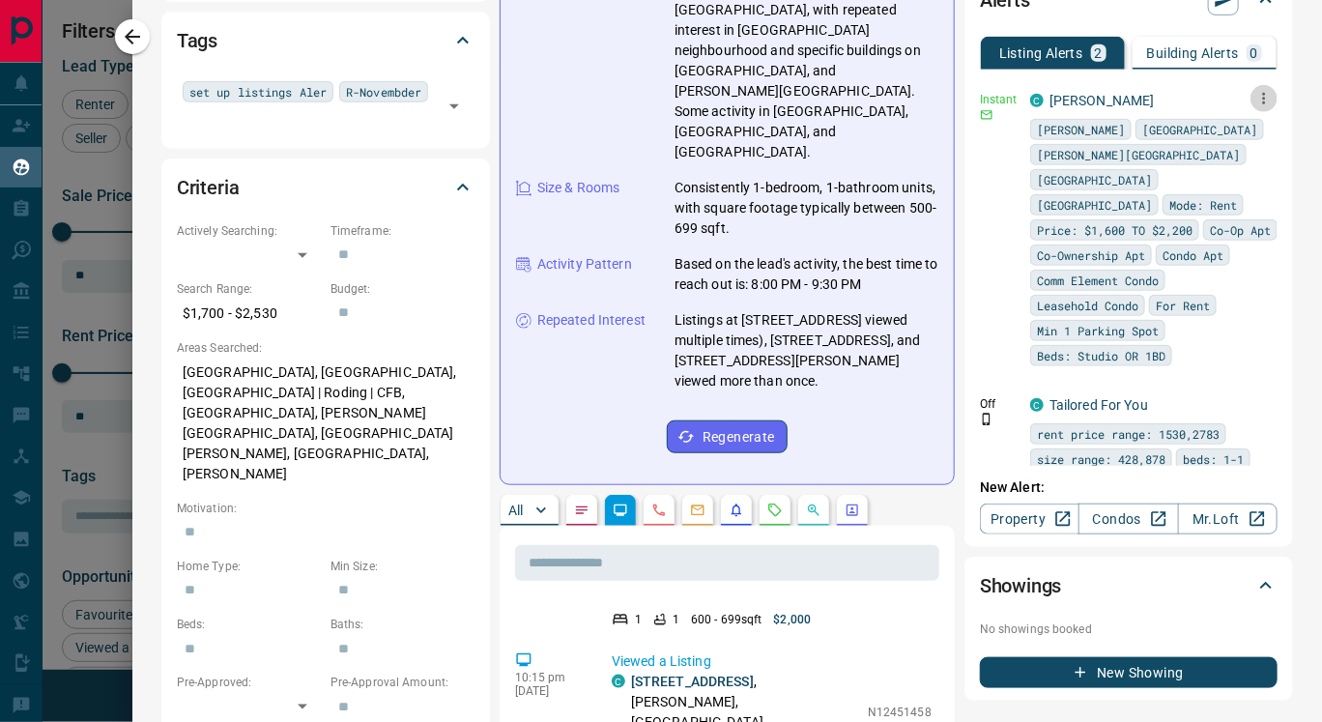
click at [1255, 100] on icon "button" at bounding box center [1263, 98] width 17 height 17
click at [1215, 162] on link "Edit" at bounding box center [1196, 164] width 43 height 18
click at [826, 589] on div at bounding box center [661, 361] width 1322 height 722
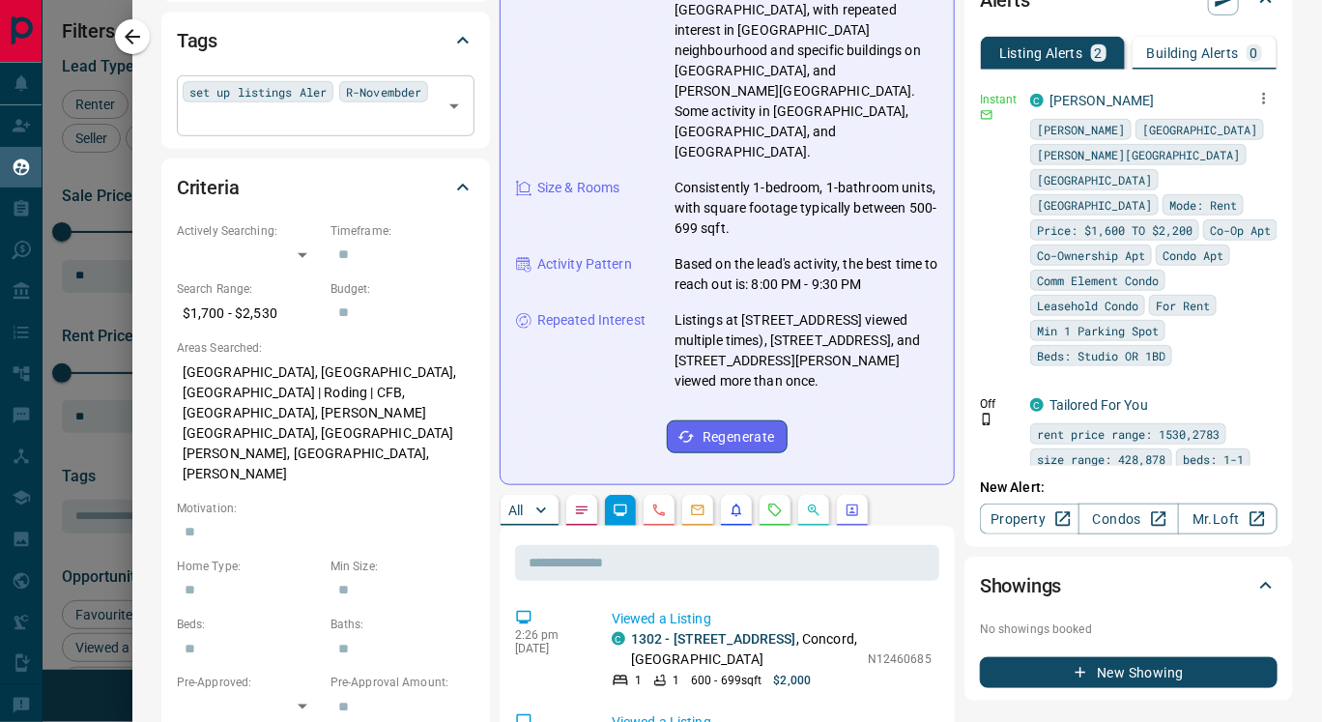
scroll to position [0, 0]
